Goal: Transaction & Acquisition: Book appointment/travel/reservation

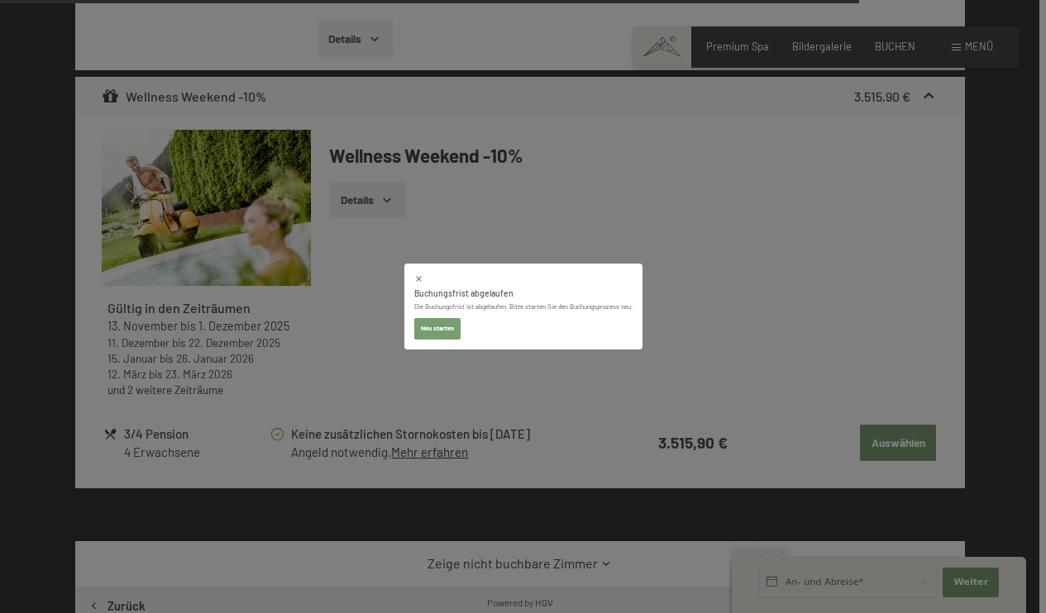
click at [433, 329] on button "Neu starten" at bounding box center [437, 328] width 46 height 21
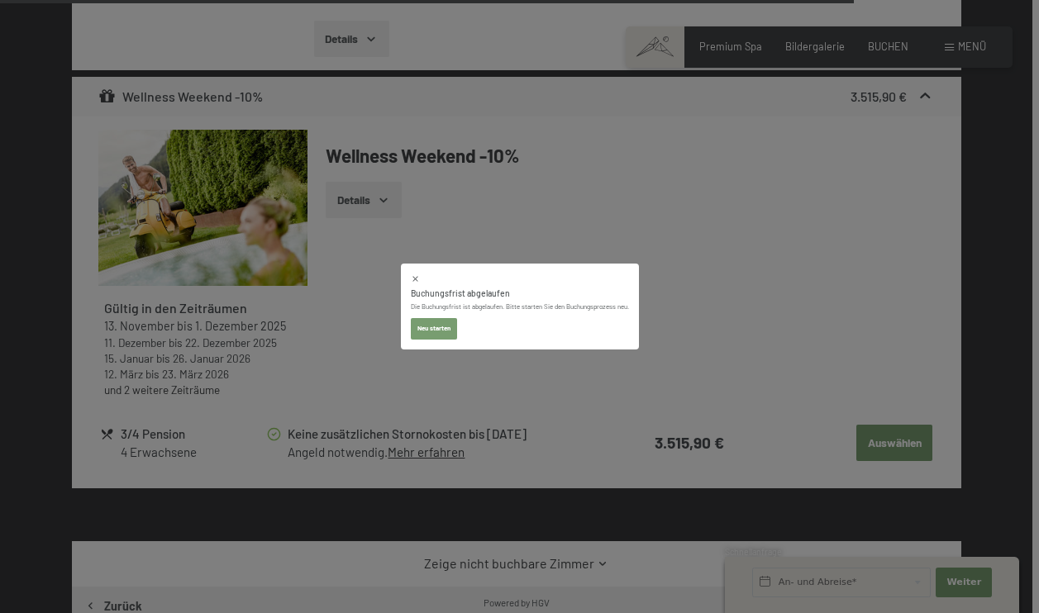
select select "[DATE]"
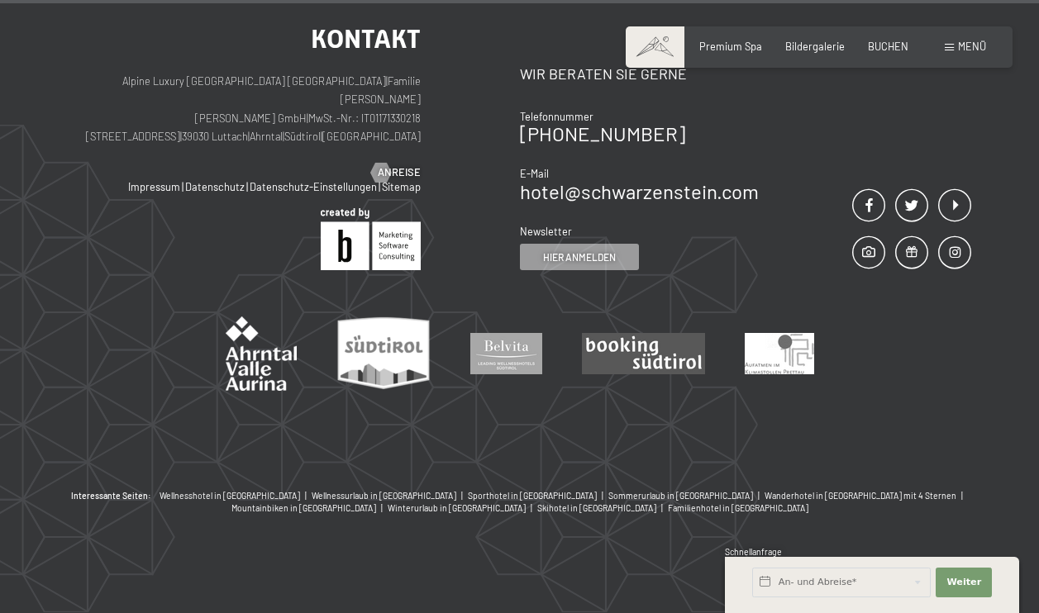
scroll to position [1538, 0]
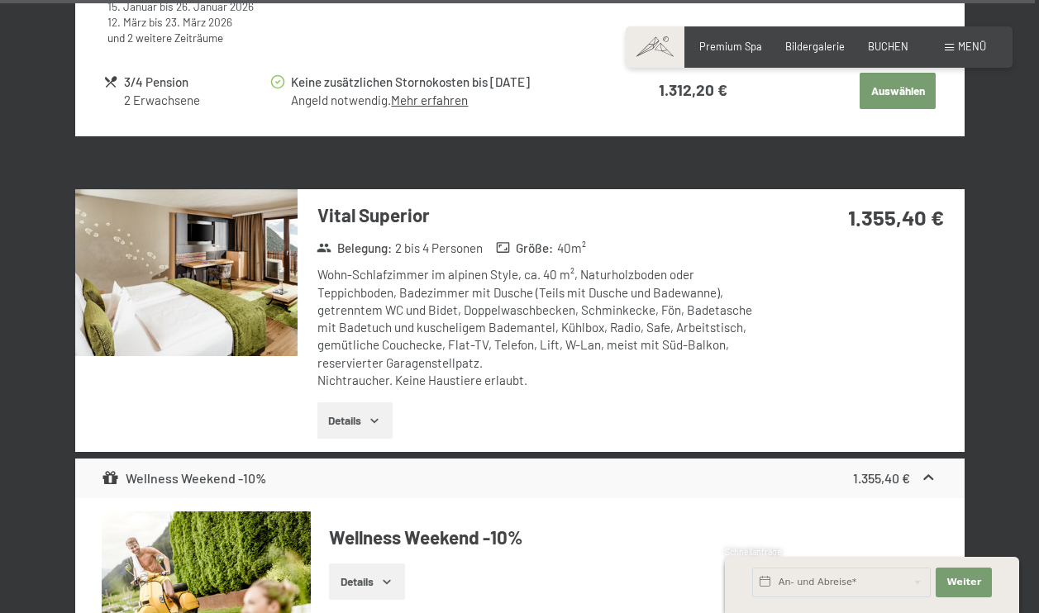
select select "[DATE]"
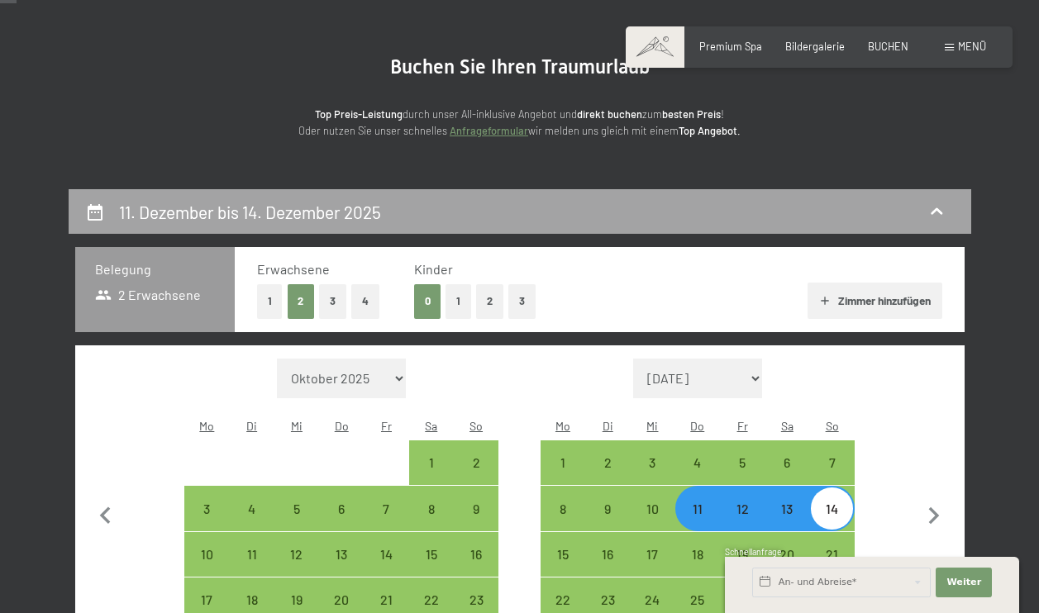
scroll to position [167, 0]
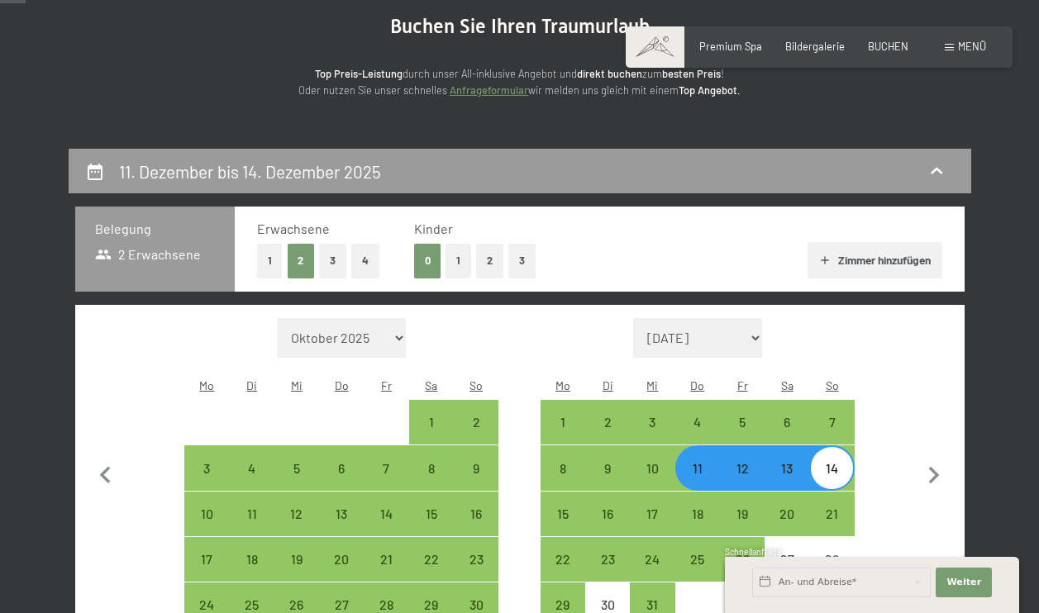
click at [364, 258] on button "4" at bounding box center [365, 261] width 28 height 34
select select "[DATE]"
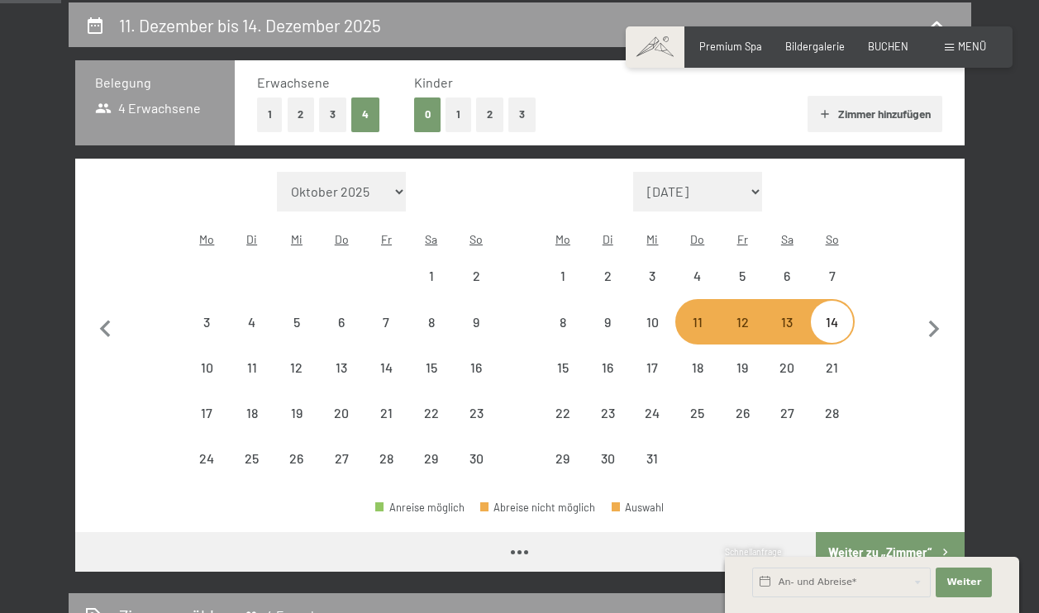
scroll to position [315, 0]
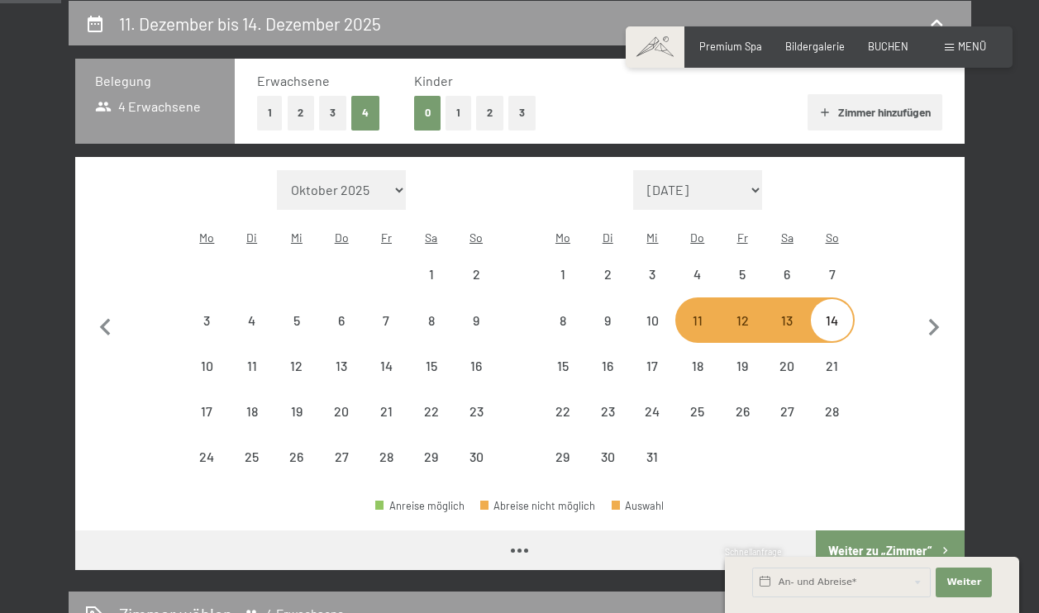
select select "[DATE]"
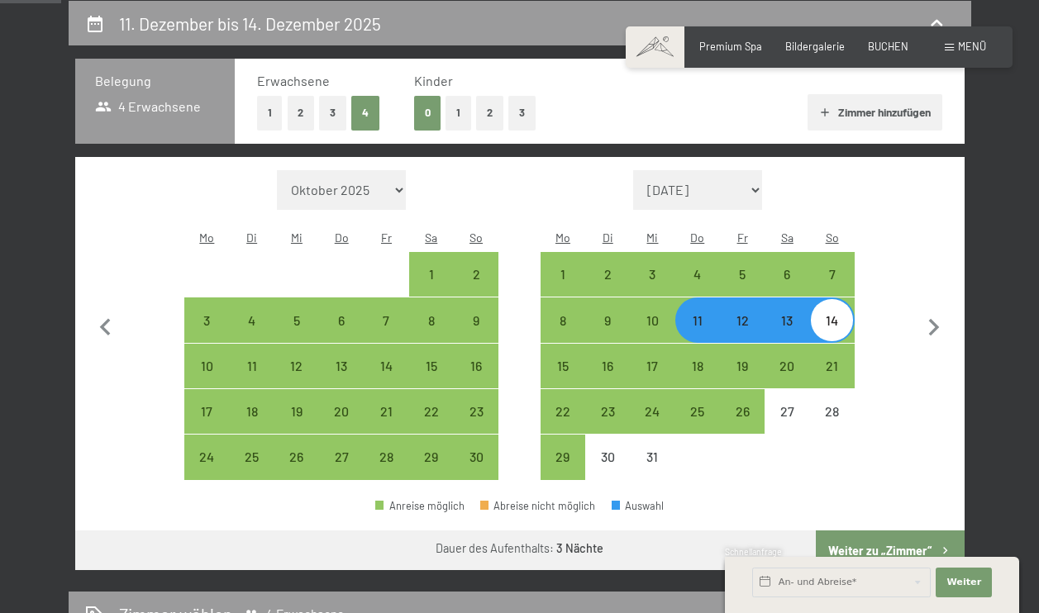
click at [696, 314] on div "11" at bounding box center [697, 334] width 41 height 41
select select "[DATE]"
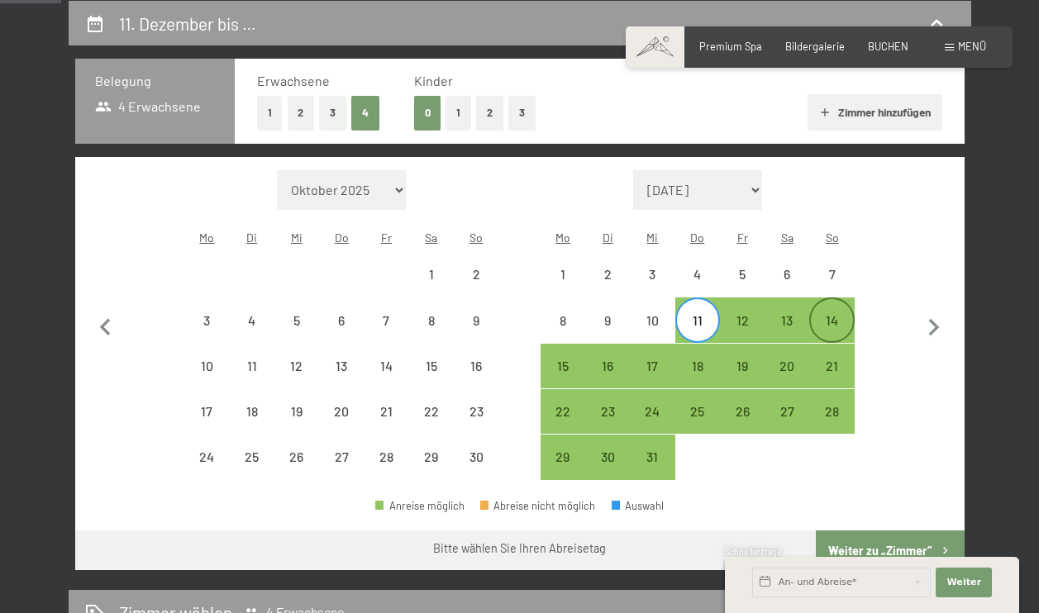
click at [840, 299] on div "14" at bounding box center [831, 319] width 41 height 41
select select "[DATE]"
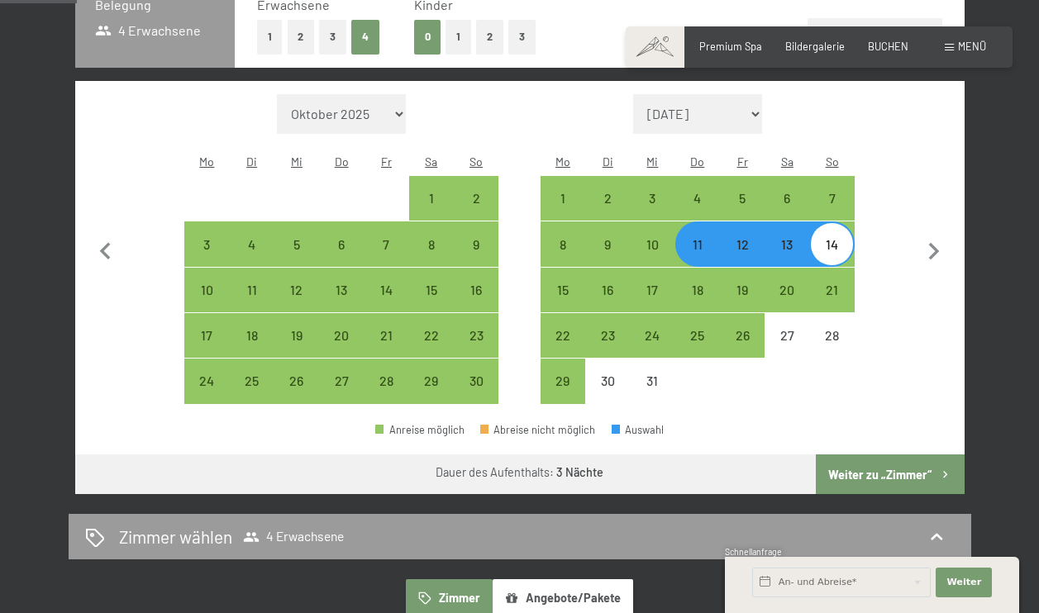
scroll to position [393, 0]
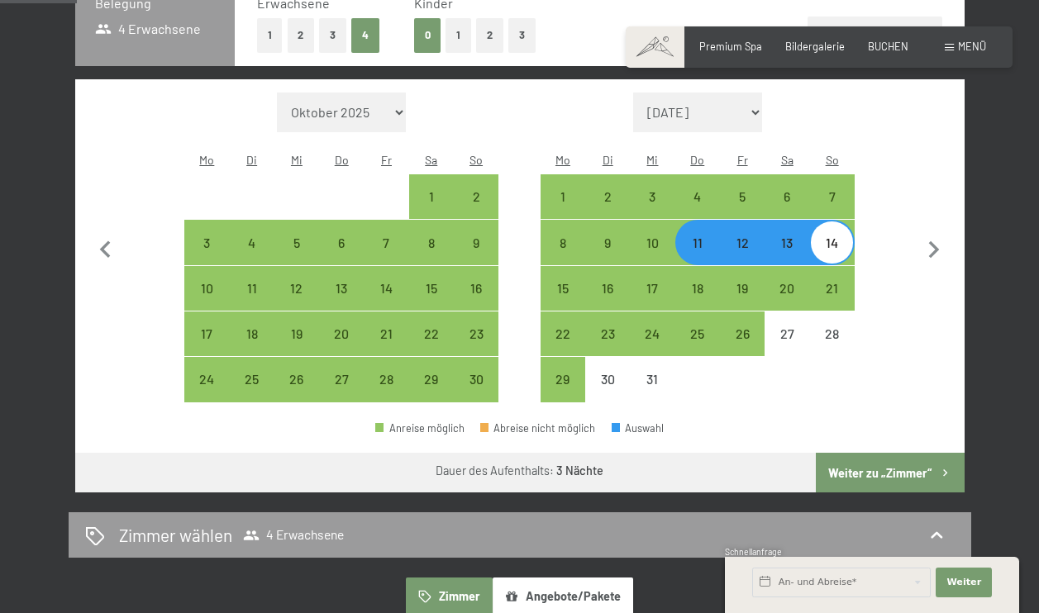
click at [850, 453] on button "Weiter zu „Zimmer“" at bounding box center [890, 473] width 148 height 40
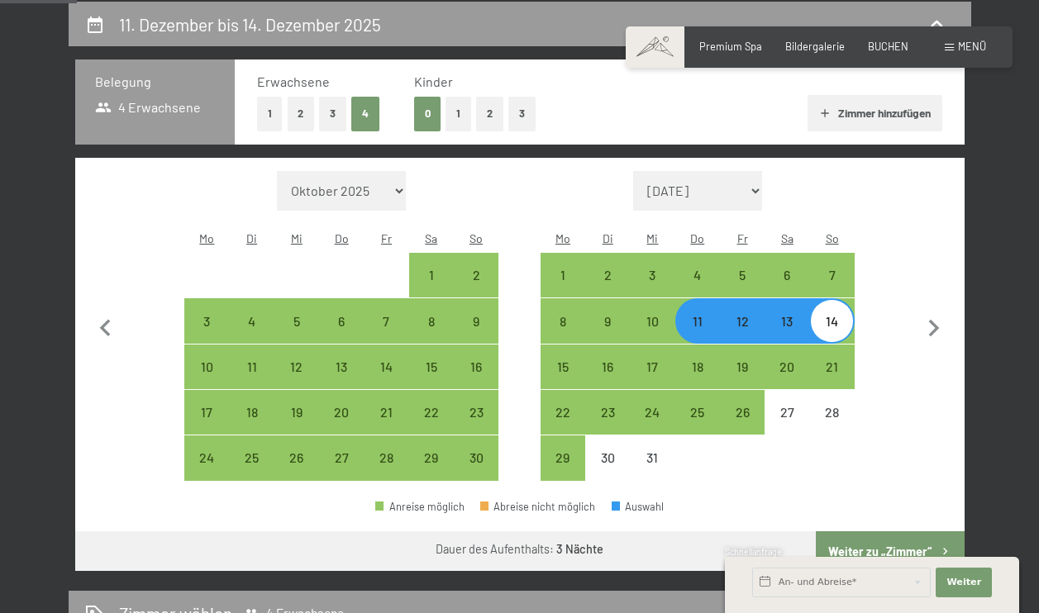
select select "[DATE]"
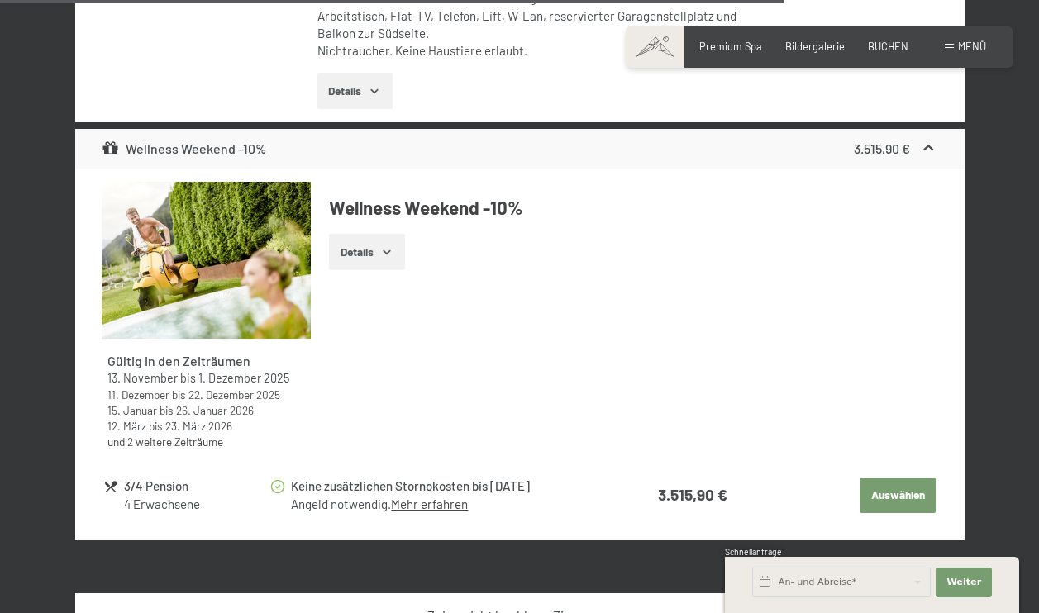
scroll to position [3616, 0]
click at [900, 494] on button "Auswählen" at bounding box center [898, 496] width 76 height 36
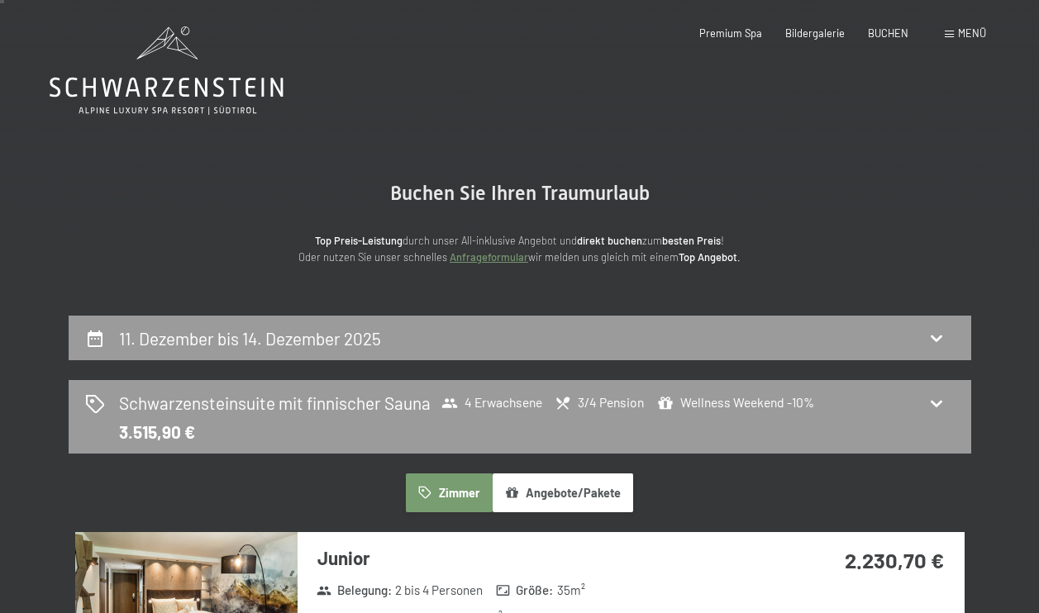
scroll to position [0, 0]
click at [584, 430] on div "Schwarzensteinsuite mit finnischer Sauna 4 Erwachsene 3/4 Pension Wellness Week…" at bounding box center [520, 417] width 870 height 52
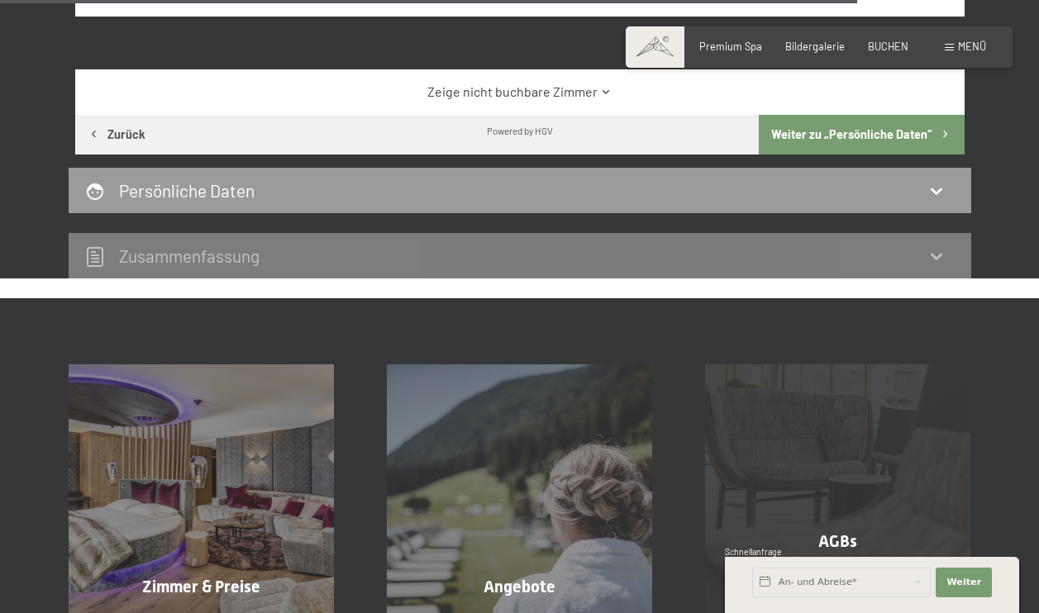
scroll to position [3920, 0]
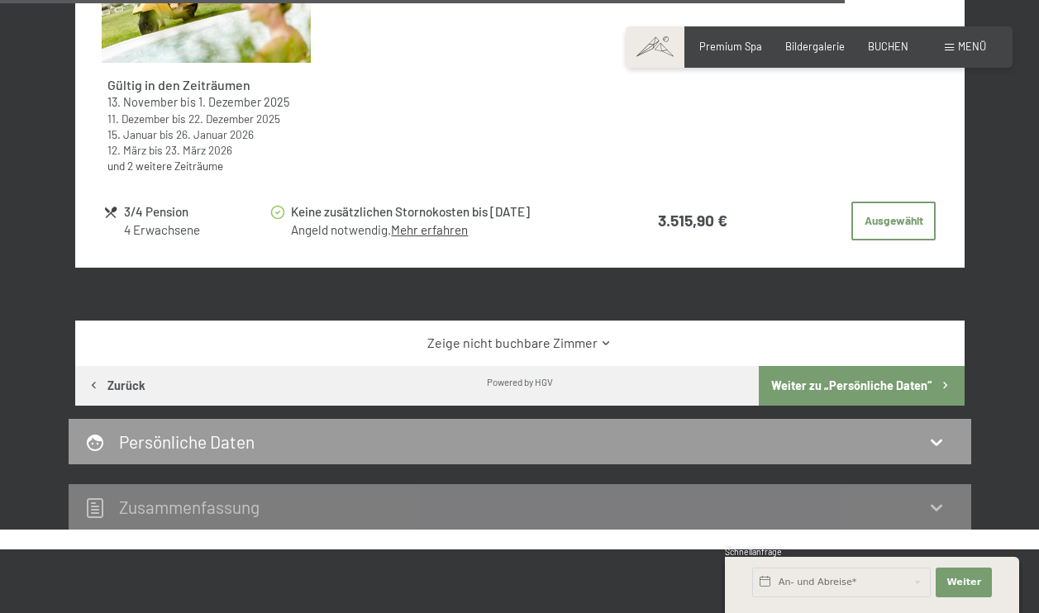
click at [908, 387] on button "Weiter zu „Persönliche Daten“" at bounding box center [861, 386] width 205 height 40
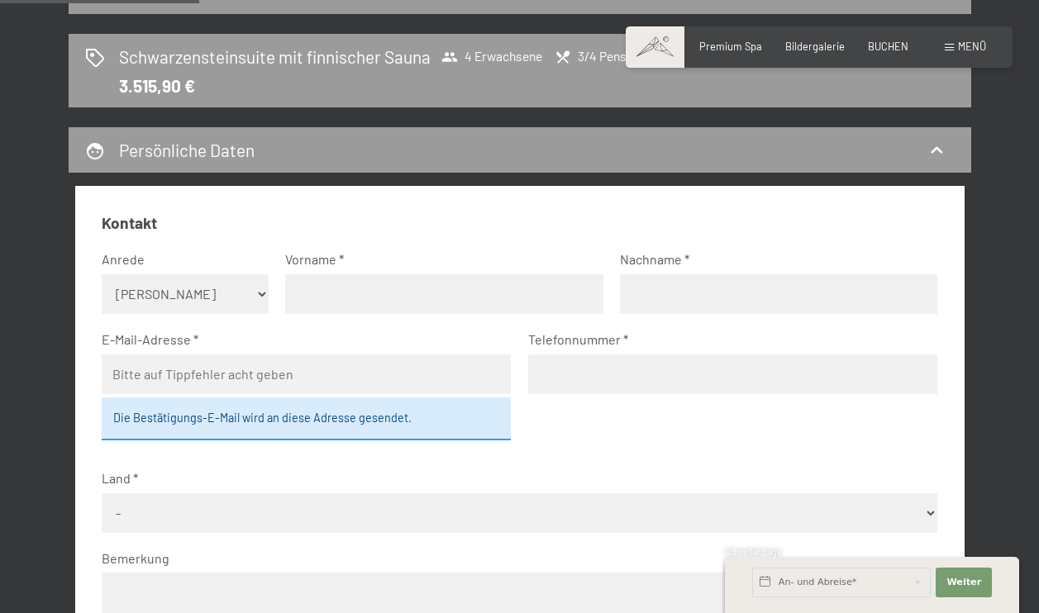
scroll to position [350, 0]
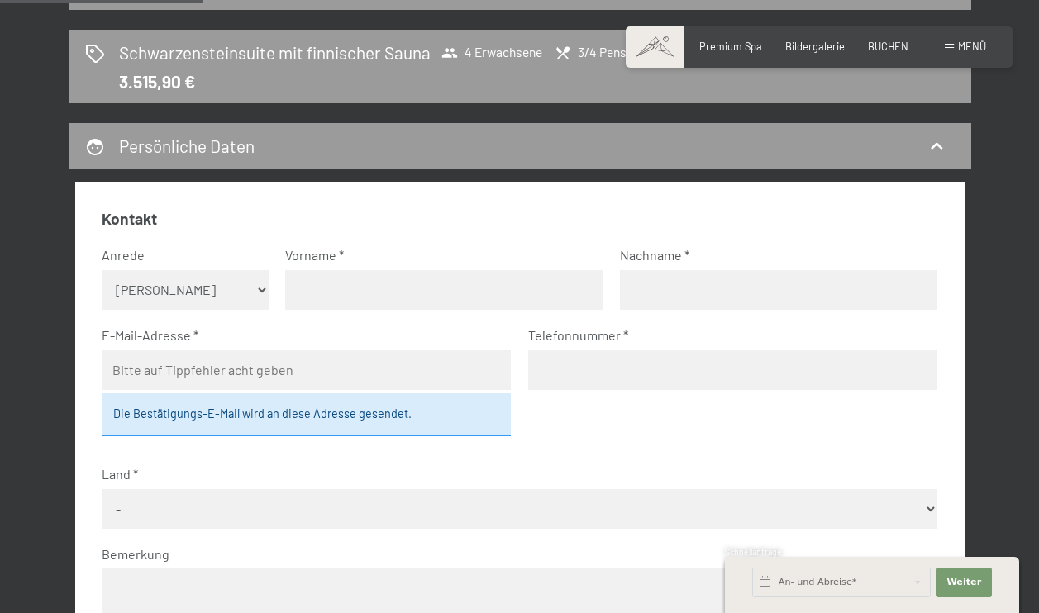
click at [260, 266] on div "Anrede [PERSON_NAME] Frau [PERSON_NAME]" at bounding box center [185, 278] width 167 height 64
select select "m"
type input "[PERSON_NAME]"
type input "Berger"
type input "[PERSON_NAME][EMAIL_ADDRESS][DOMAIN_NAME]"
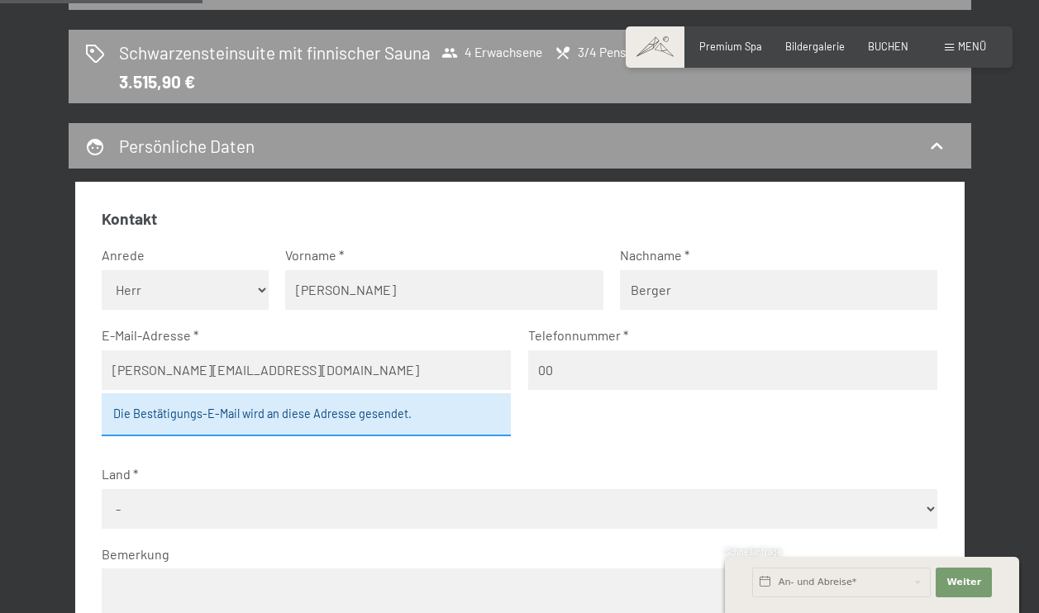
type input "0"
type input "[PHONE_NUMBER]"
click at [196, 417] on div "Die Bestätigungs-E-Mail wird an diese Adresse gesendet." at bounding box center [307, 414] width 410 height 43
click at [245, 455] on fieldset "Kontakt Anrede [PERSON_NAME] Frau Herr Vorname [PERSON_NAME] Nachname [PERSON_N…" at bounding box center [520, 470] width 836 height 525
click at [240, 428] on div "Die Bestätigungs-E-Mail wird an diese Adresse gesendet." at bounding box center [307, 414] width 410 height 43
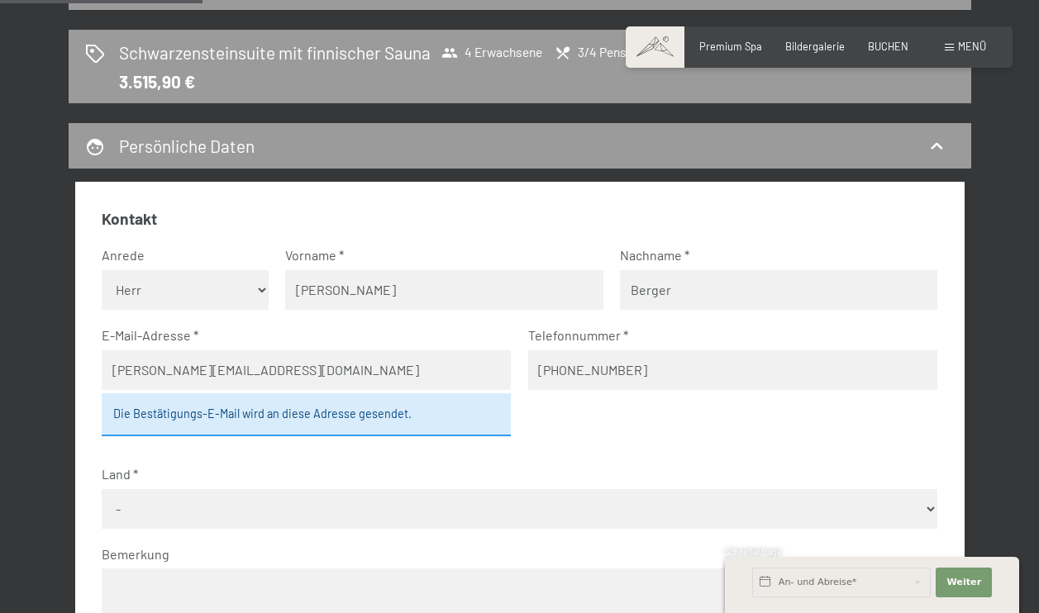
click at [222, 417] on div "Die Bestätigungs-E-Mail wird an diese Adresse gesendet." at bounding box center [307, 414] width 410 height 43
click at [265, 367] on input "[PERSON_NAME][EMAIL_ADDRESS][DOMAIN_NAME]" at bounding box center [307, 370] width 410 height 40
click at [555, 422] on fieldset "Kontakt Anrede [PERSON_NAME] Frau Herr Vorname [PERSON_NAME] Nachname [PERSON_N…" at bounding box center [520, 470] width 836 height 525
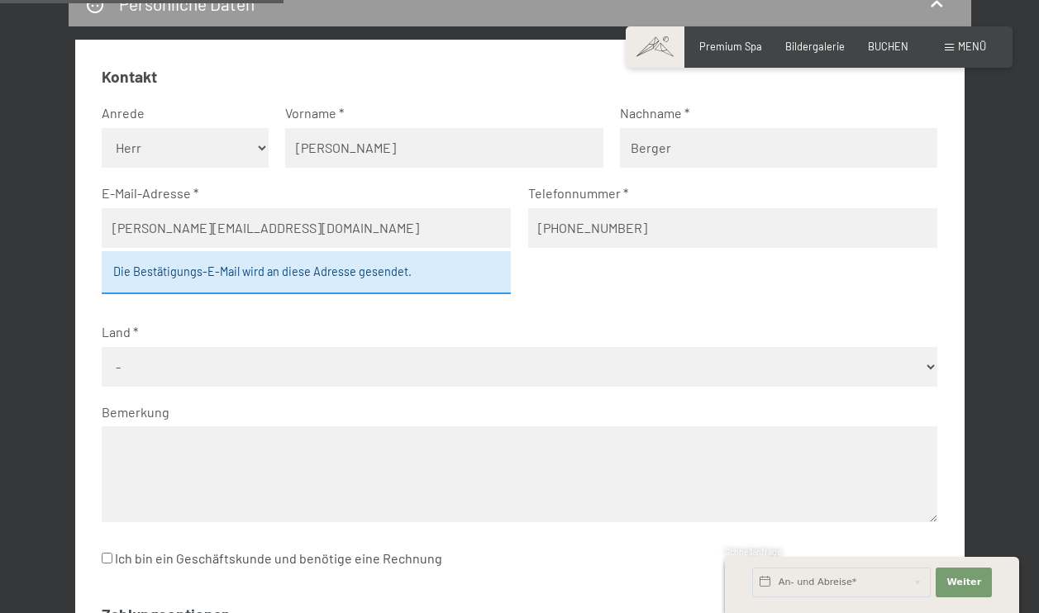
scroll to position [515, 0]
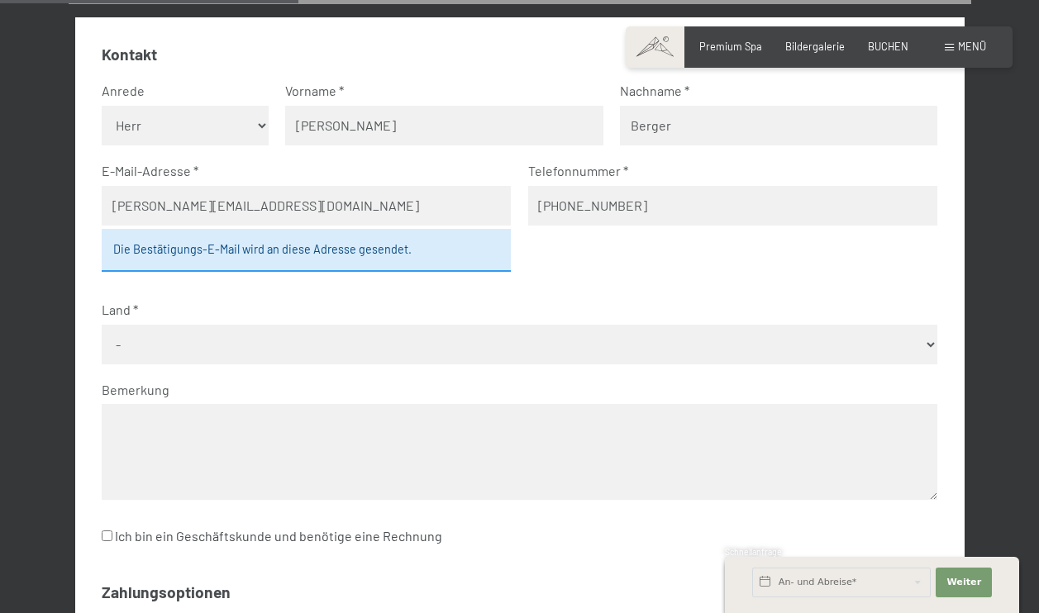
click at [485, 336] on select "- [GEOGRAPHIC_DATA] [GEOGRAPHIC_DATA] [GEOGRAPHIC_DATA] [GEOGRAPHIC_DATA] [GEOG…" at bounding box center [520, 345] width 836 height 40
select select "DEU"
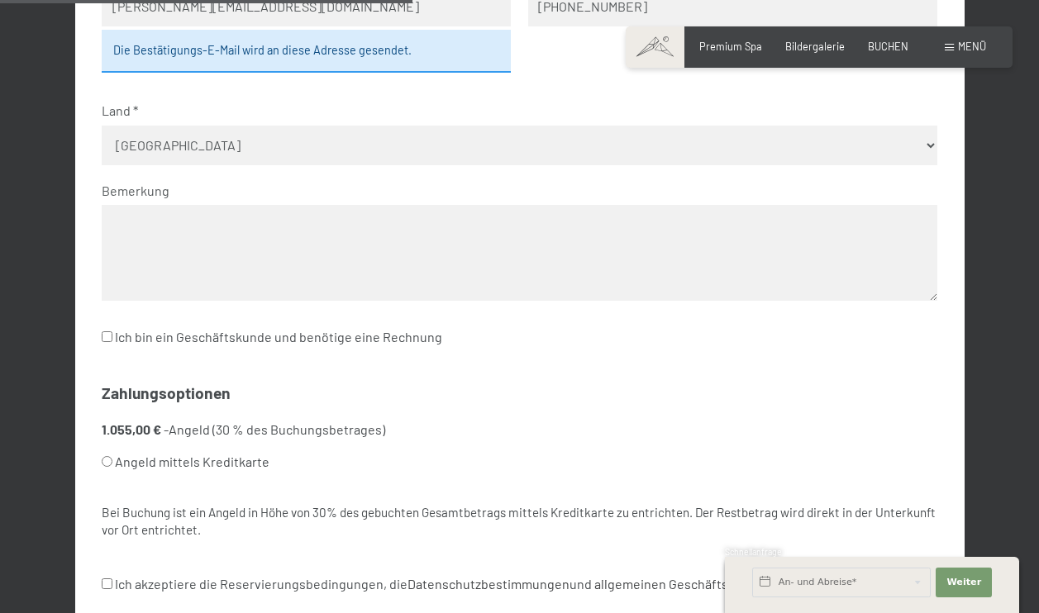
scroll to position [719, 0]
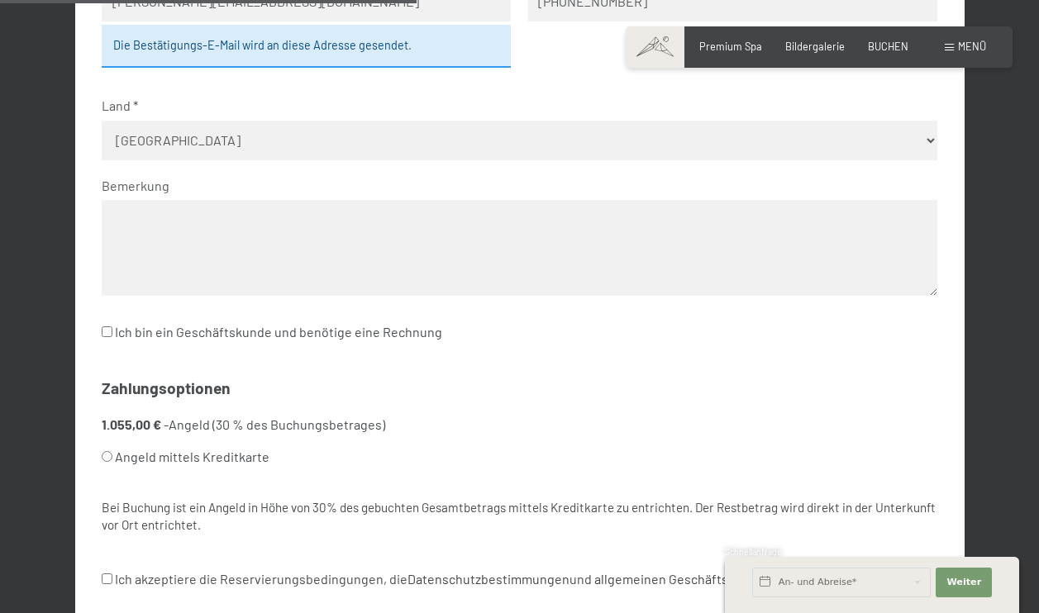
click at [257, 378] on fieldset "Zahlungsoptionen 1.055,00 € - Angeld (30 % des Buchungsbetrages) Angeld mittels…" at bounding box center [520, 464] width 836 height 173
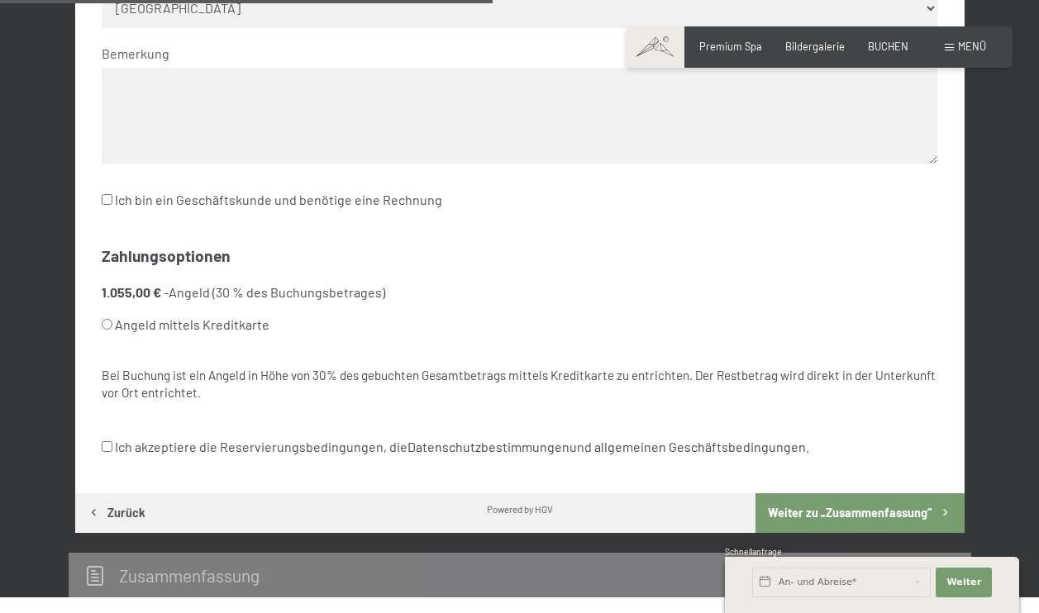
scroll to position [851, 0]
click at [107, 441] on input "Ich akzeptiere die Reservierungsbedingungen, die Datenschutzbestimmungen und al…" at bounding box center [107, 446] width 11 height 11
checkbox input "true"
click at [106, 319] on input "Angeld mittels Kreditkarte" at bounding box center [107, 324] width 11 height 11
radio input "true"
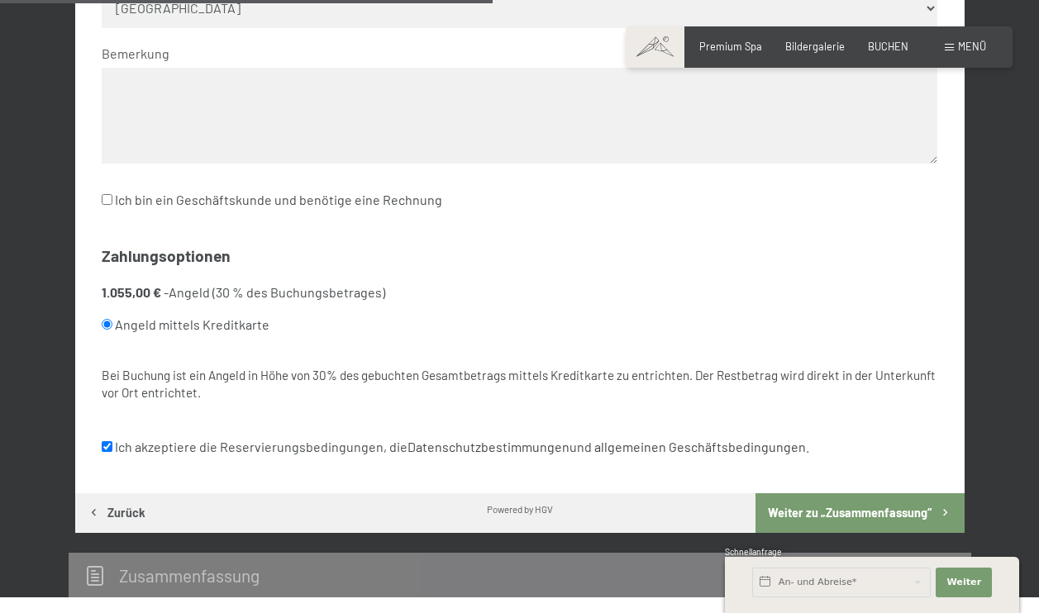
click at [813, 493] on button "Weiter zu „Zusammen­fassung“" at bounding box center [859, 513] width 208 height 40
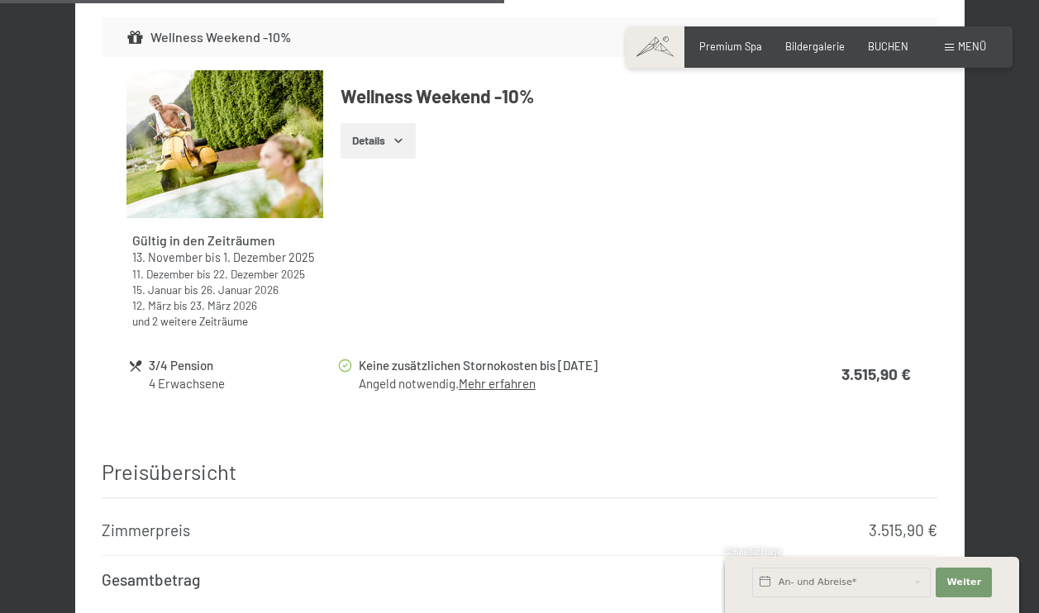
scroll to position [1249, 0]
click at [402, 135] on icon "button" at bounding box center [398, 141] width 13 height 13
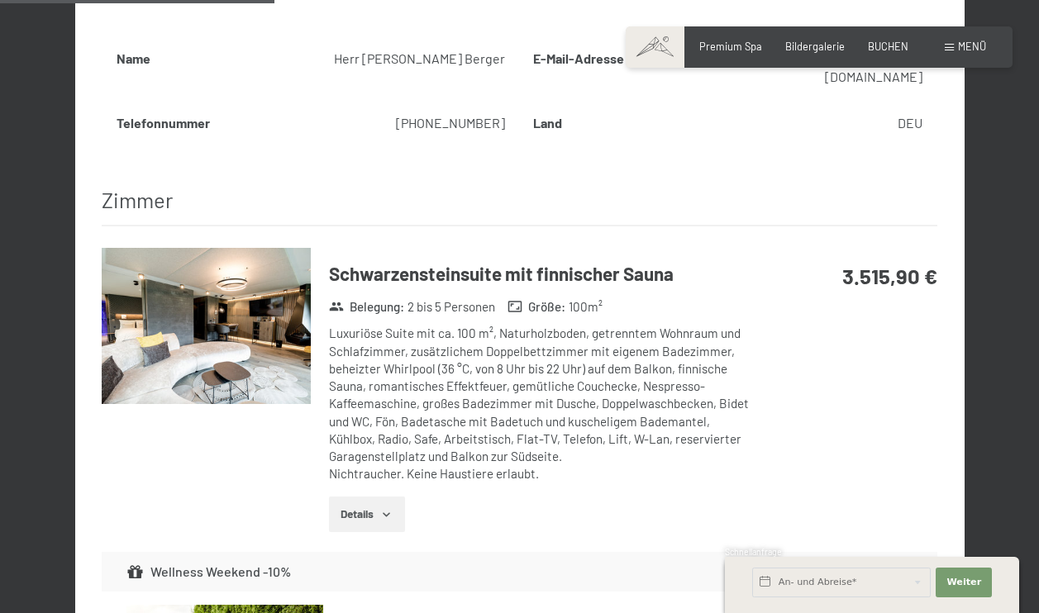
scroll to position [715, 0]
click at [179, 299] on img at bounding box center [206, 326] width 209 height 157
click at [0, 0] on button "button" at bounding box center [0, 0] width 0 height 0
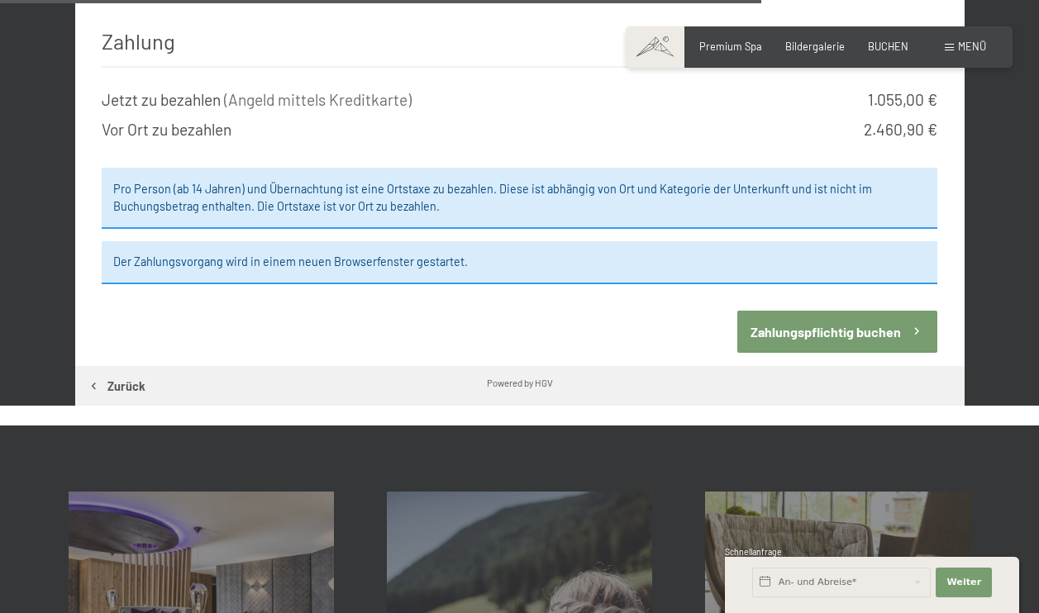
scroll to position [1986, 0]
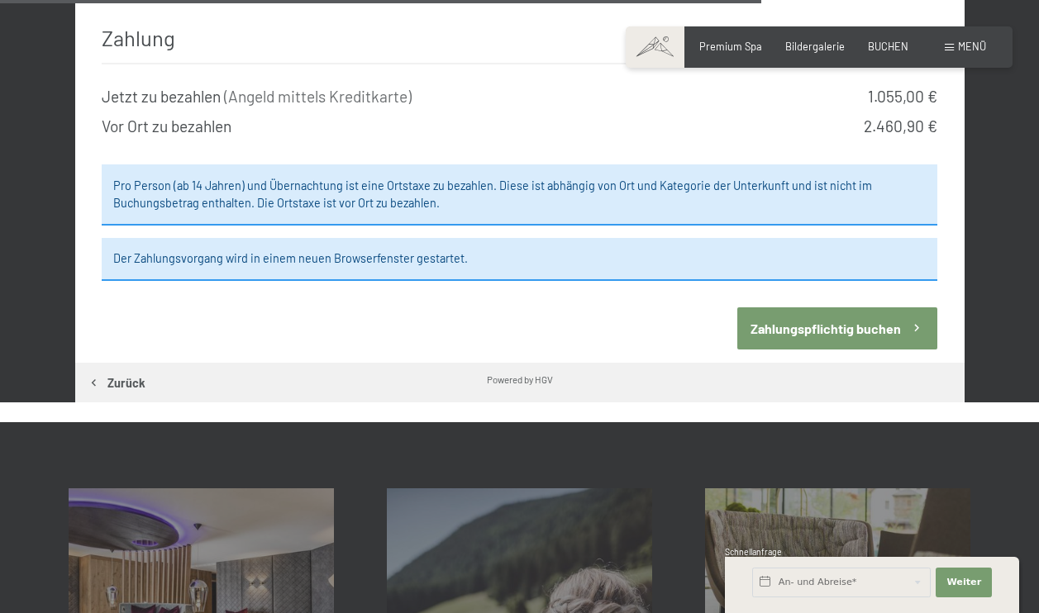
click at [792, 307] on button "Zahlungspflichtig buchen" at bounding box center [837, 328] width 200 height 42
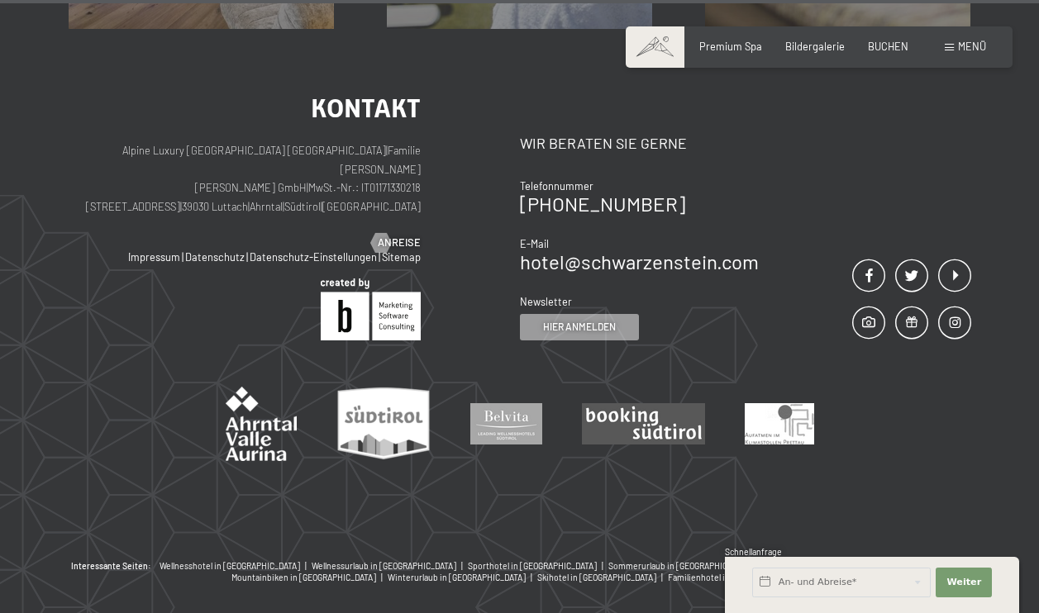
scroll to position [2710, 0]
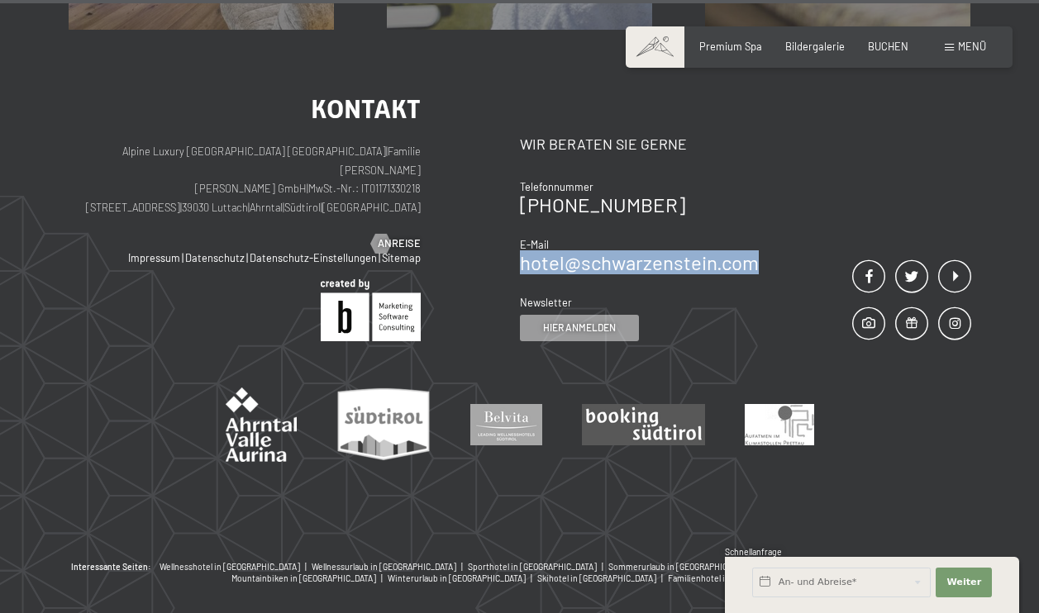
click at [593, 250] on link "hotel@ no-spam. schwarzenstein. no-spam. com" at bounding box center [639, 262] width 239 height 24
